Goal: Transaction & Acquisition: Download file/media

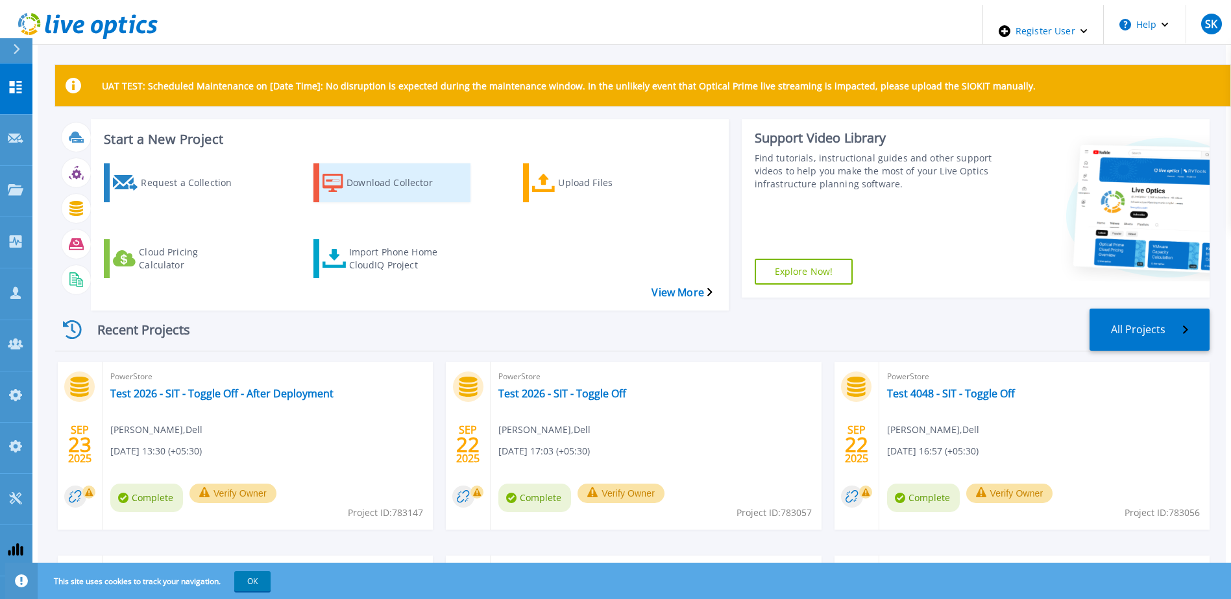
click at [351, 182] on div "Download Collector" at bounding box center [398, 183] width 104 height 32
